Goal: Task Accomplishment & Management: Complete application form

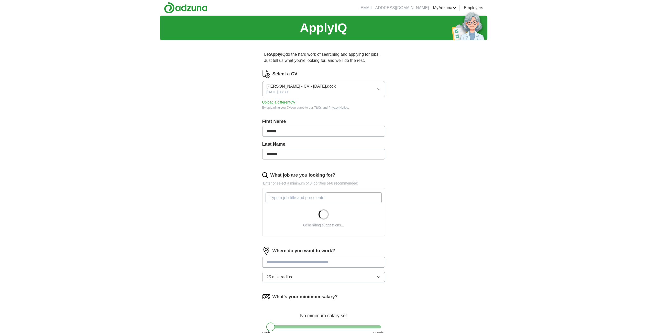
click at [281, 198] on input "What job are you looking for?" at bounding box center [323, 198] width 116 height 11
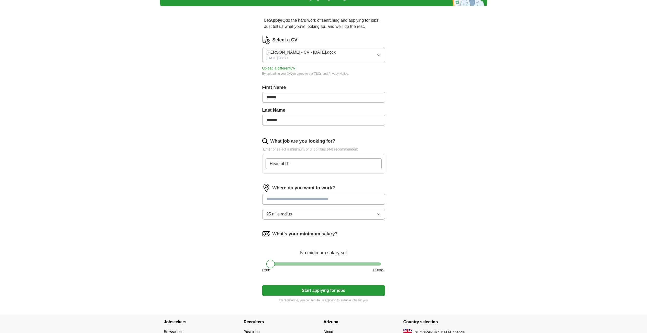
scroll to position [26, 0]
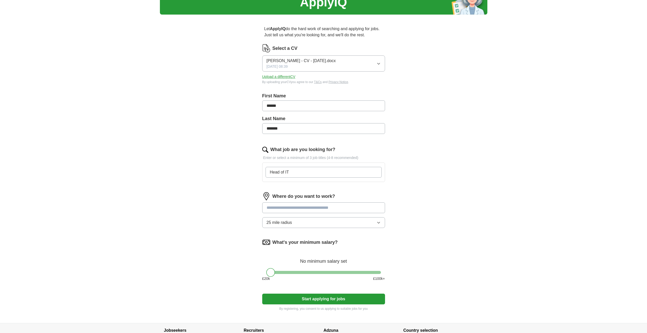
type input "Head of IT"
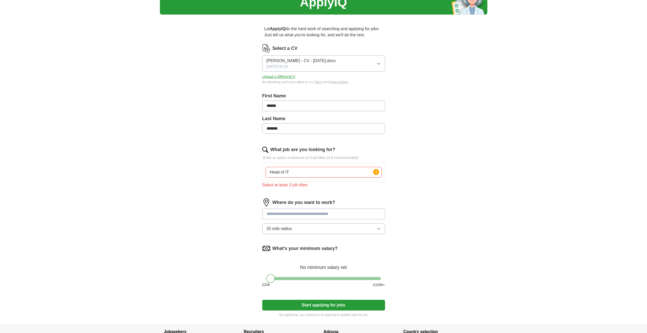
click at [271, 209] on input at bounding box center [323, 214] width 123 height 11
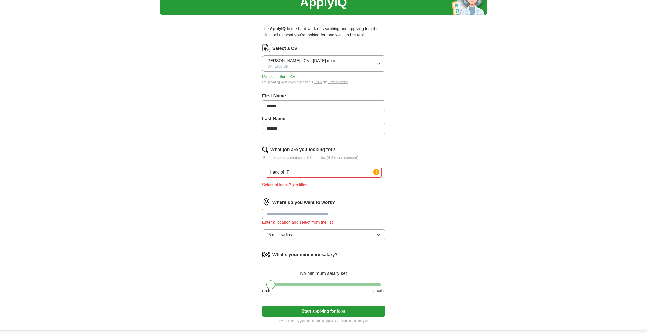
click at [305, 173] on input "Head of IT" at bounding box center [323, 172] width 116 height 11
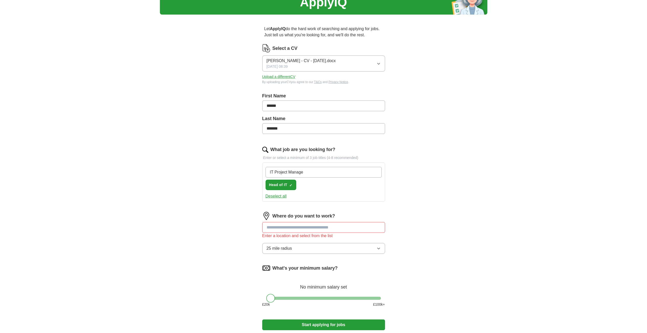
type input "IT Project Manager"
type input "IT Director"
click at [271, 228] on input at bounding box center [323, 227] width 123 height 11
type input "*****"
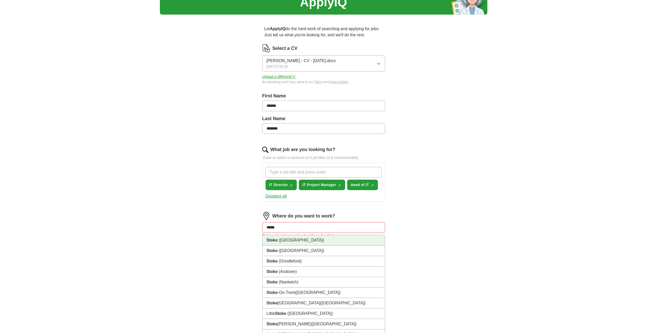
click at [279, 239] on span "([GEOGRAPHIC_DATA])" at bounding box center [301, 240] width 45 height 4
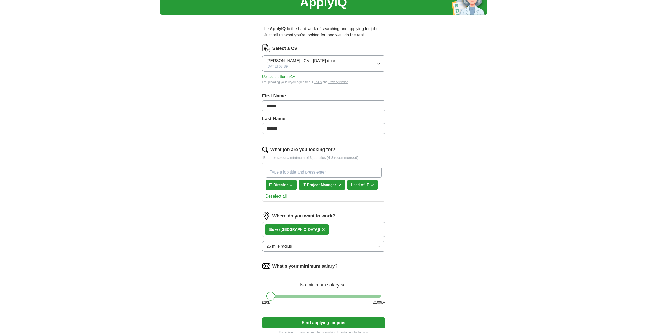
click at [377, 246] on icon "button" at bounding box center [378, 246] width 2 height 1
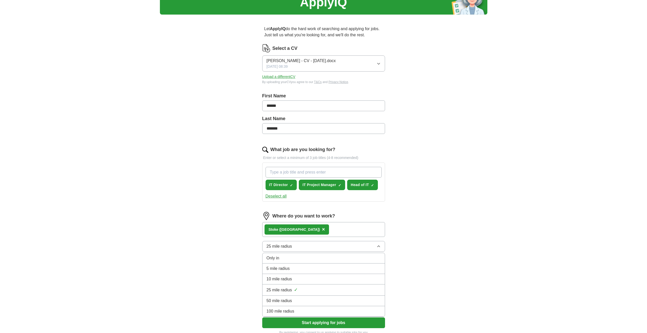
click at [338, 231] on div "[GEOGRAPHIC_DATA] ([GEOGRAPHIC_DATA]) ×" at bounding box center [323, 229] width 123 height 15
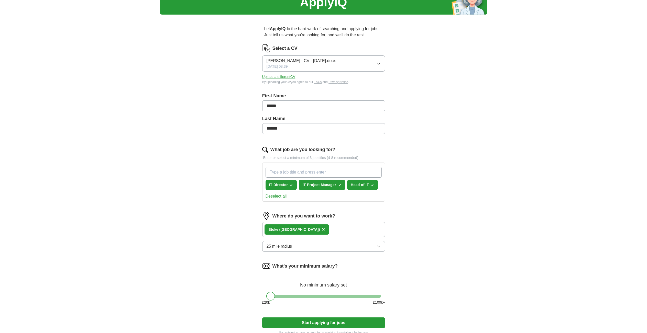
click at [336, 231] on div "[GEOGRAPHIC_DATA] ([GEOGRAPHIC_DATA]) ×" at bounding box center [323, 229] width 123 height 15
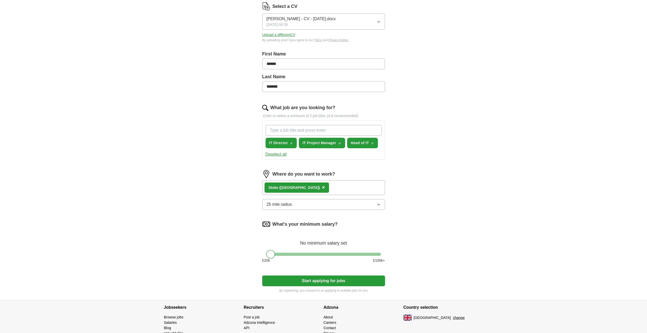
scroll to position [77, 0]
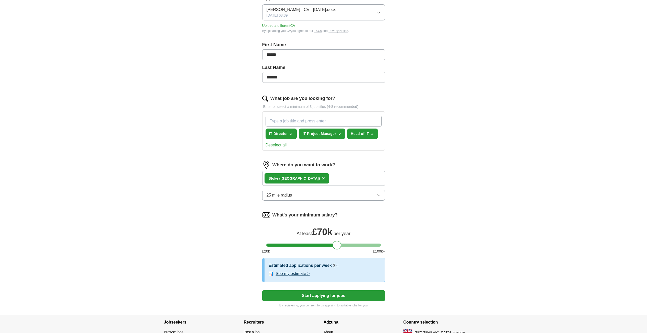
drag, startPoint x: 271, startPoint y: 246, endPoint x: 338, endPoint y: 243, distance: 66.8
click at [338, 243] on div at bounding box center [336, 245] width 9 height 9
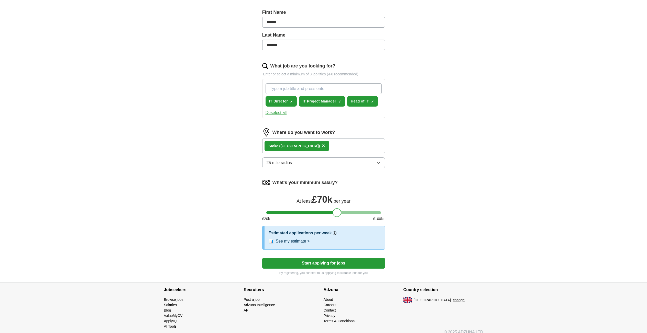
scroll to position [116, 0]
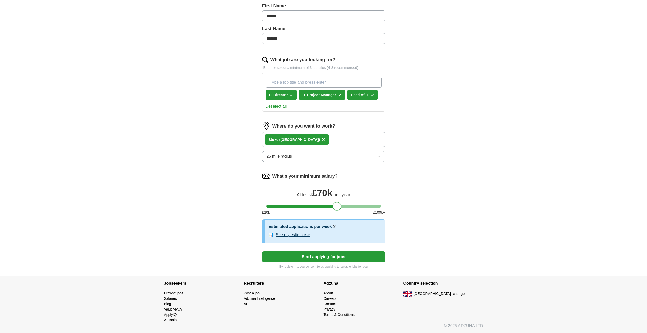
click at [290, 234] on button "See my estimate >" at bounding box center [293, 235] width 34 height 6
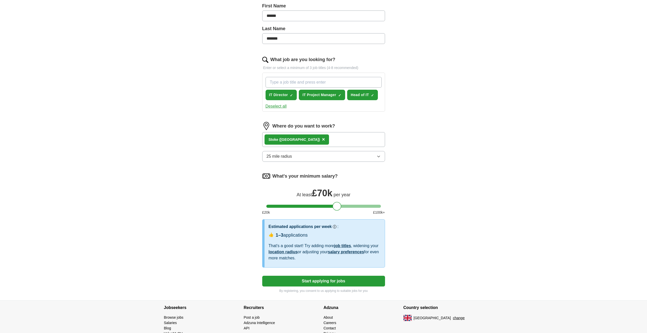
click at [381, 157] on button "25 mile radius" at bounding box center [323, 156] width 123 height 11
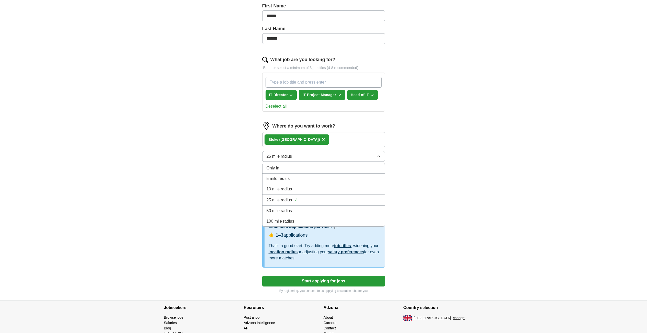
click at [296, 211] on div "50 mile radius" at bounding box center [324, 211] width 114 height 6
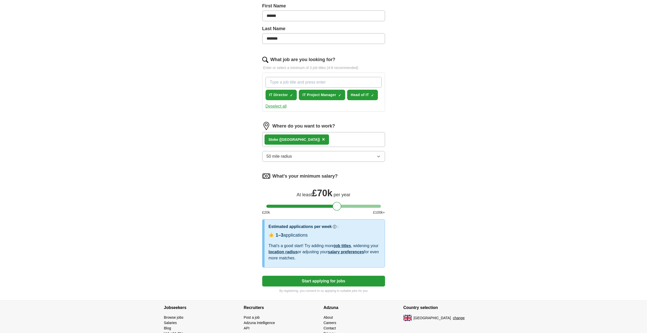
click at [380, 156] on icon "button" at bounding box center [378, 156] width 4 height 4
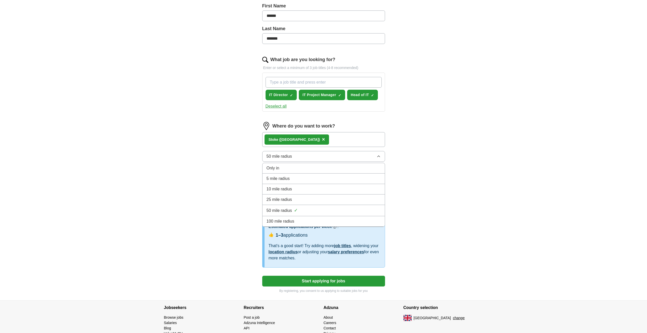
click at [294, 198] on div "25 mile radius" at bounding box center [324, 200] width 114 height 6
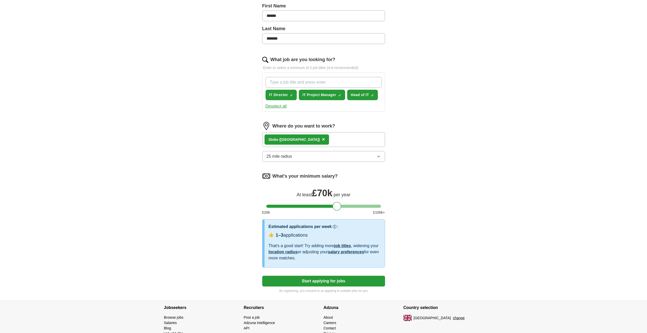
click at [307, 279] on button "Start applying for jobs" at bounding box center [323, 281] width 123 height 11
select select "**"
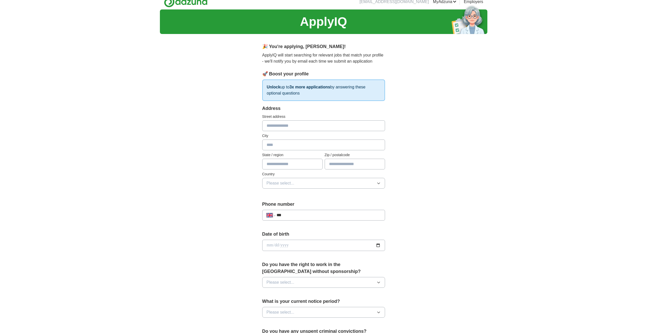
scroll to position [0, 0]
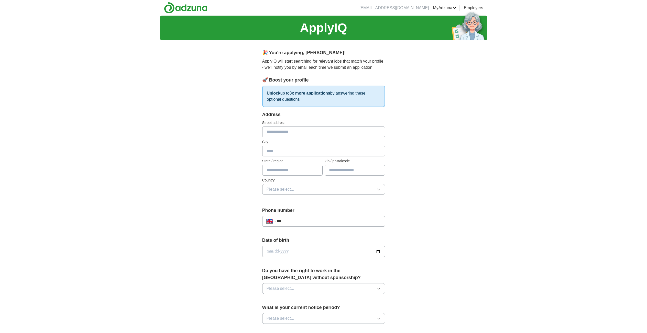
click at [275, 131] on input "text" at bounding box center [323, 132] width 123 height 11
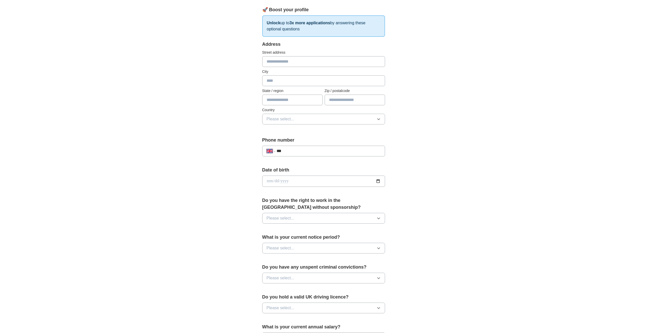
scroll to position [102, 0]
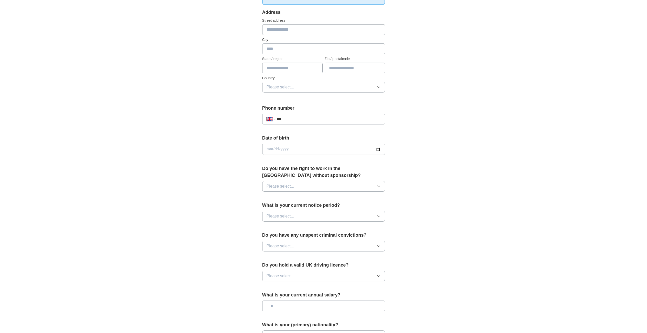
click at [302, 215] on button "Please select..." at bounding box center [323, 216] width 123 height 11
click at [286, 228] on div "None" at bounding box center [324, 228] width 114 height 6
click at [305, 182] on button "Please select..." at bounding box center [323, 186] width 123 height 11
click at [278, 198] on div "Yes" at bounding box center [324, 198] width 114 height 6
click at [286, 145] on input "date" at bounding box center [323, 149] width 123 height 11
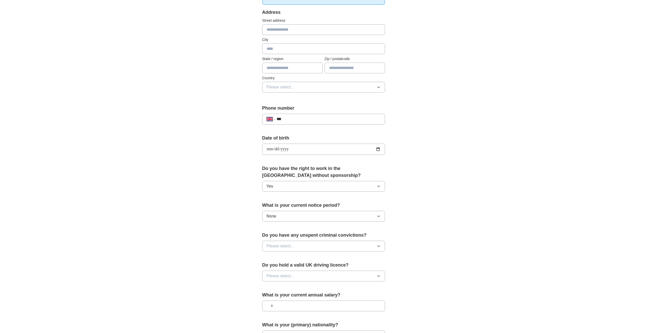
type input "**********"
click at [305, 120] on input "***" at bounding box center [328, 119] width 104 height 6
type input "**********"
click at [279, 87] on span "Please select..." at bounding box center [281, 87] width 28 height 6
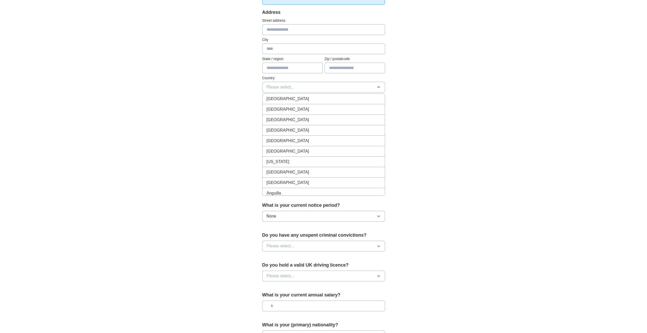
click at [283, 97] on span "[GEOGRAPHIC_DATA]" at bounding box center [288, 99] width 43 height 6
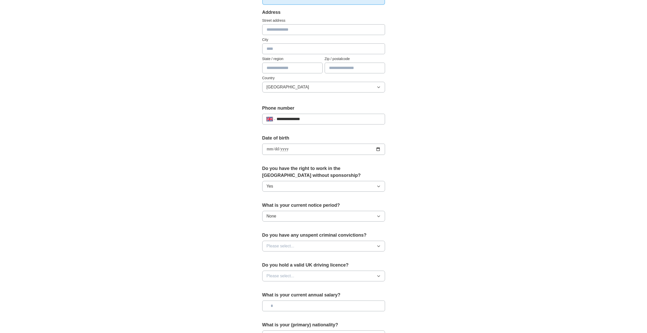
click at [285, 244] on span "Please select..." at bounding box center [281, 246] width 28 height 6
click at [272, 268] on div "No" at bounding box center [324, 268] width 114 height 6
click at [288, 274] on span "Please select..." at bounding box center [281, 276] width 28 height 6
click at [273, 286] on span "Yes" at bounding box center [270, 288] width 7 height 6
click at [287, 305] on input "text" at bounding box center [323, 306] width 123 height 11
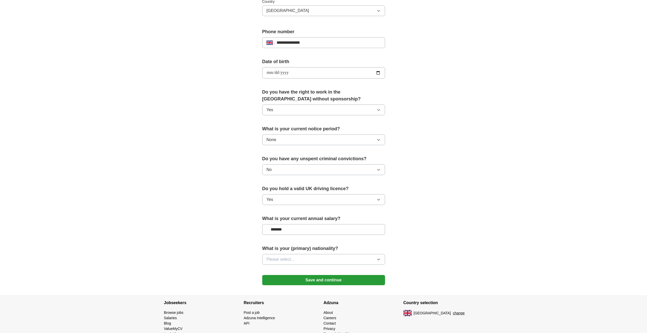
scroll to position [198, 0]
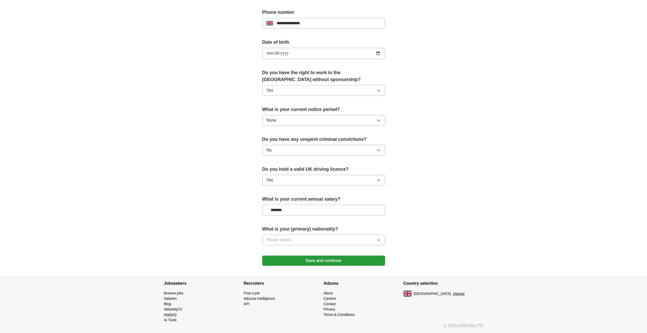
type input "*******"
click at [278, 238] on span "Please select..." at bounding box center [281, 240] width 28 height 6
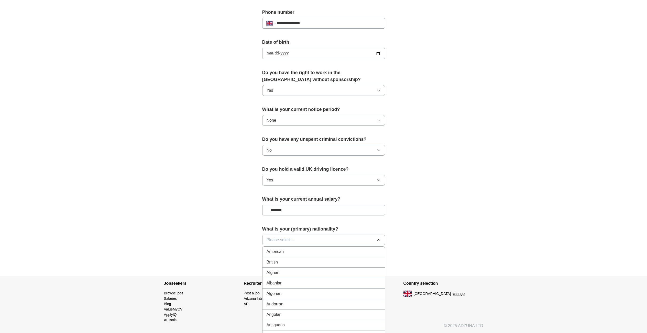
click at [279, 262] on div "British" at bounding box center [324, 262] width 114 height 6
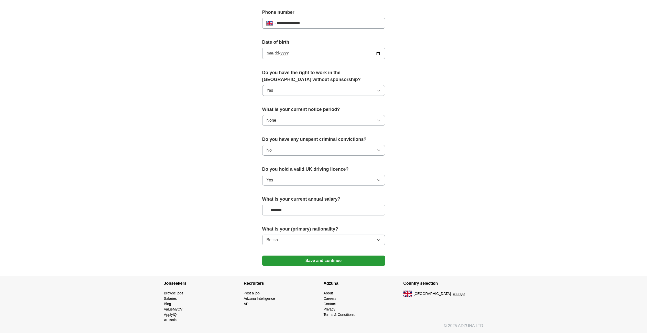
click at [298, 260] on button "Save and continue" at bounding box center [323, 261] width 123 height 10
